Goal: Find specific page/section: Find specific page/section

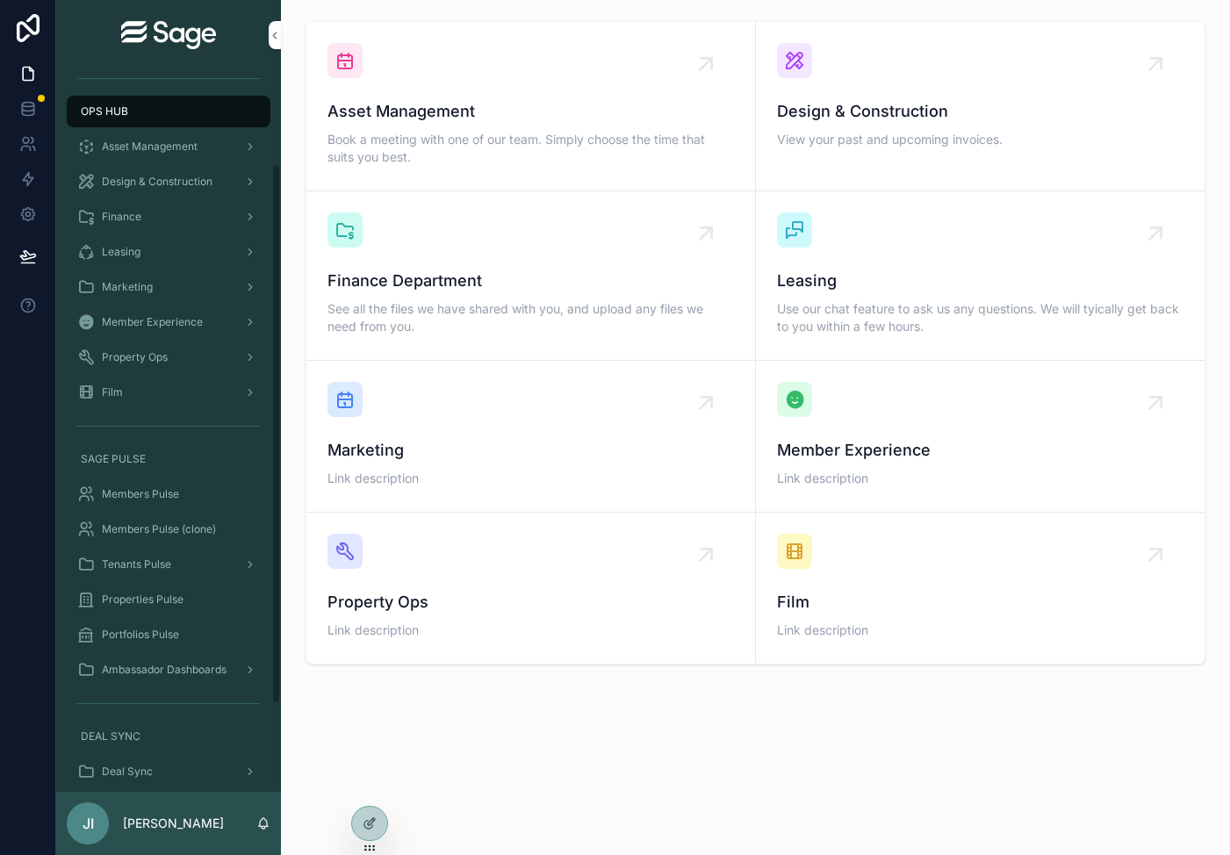
scroll to position [125, 0]
click at [161, 119] on div "OPS HUB" at bounding box center [168, 107] width 183 height 28
click at [367, 811] on div at bounding box center [369, 823] width 35 height 33
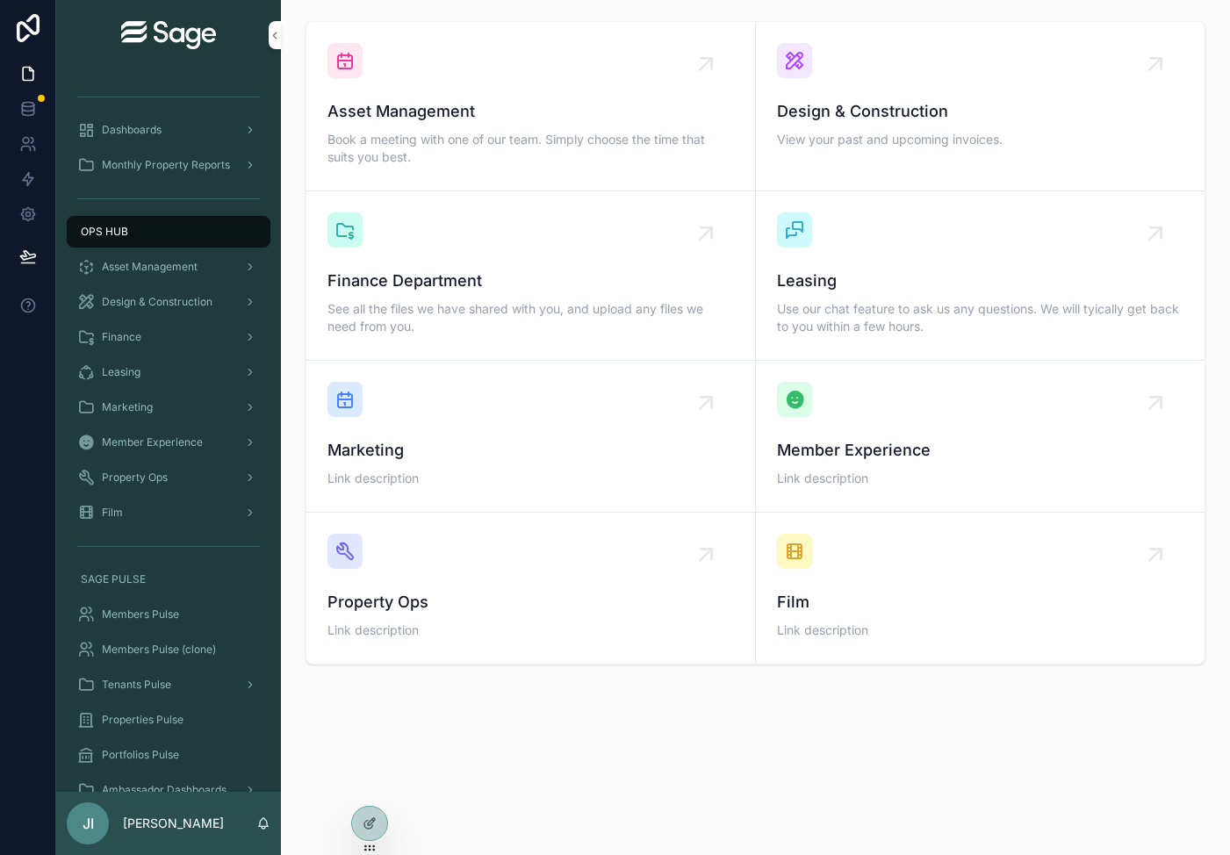
click at [376, 829] on icon at bounding box center [370, 823] width 14 height 14
